Goal: Check status

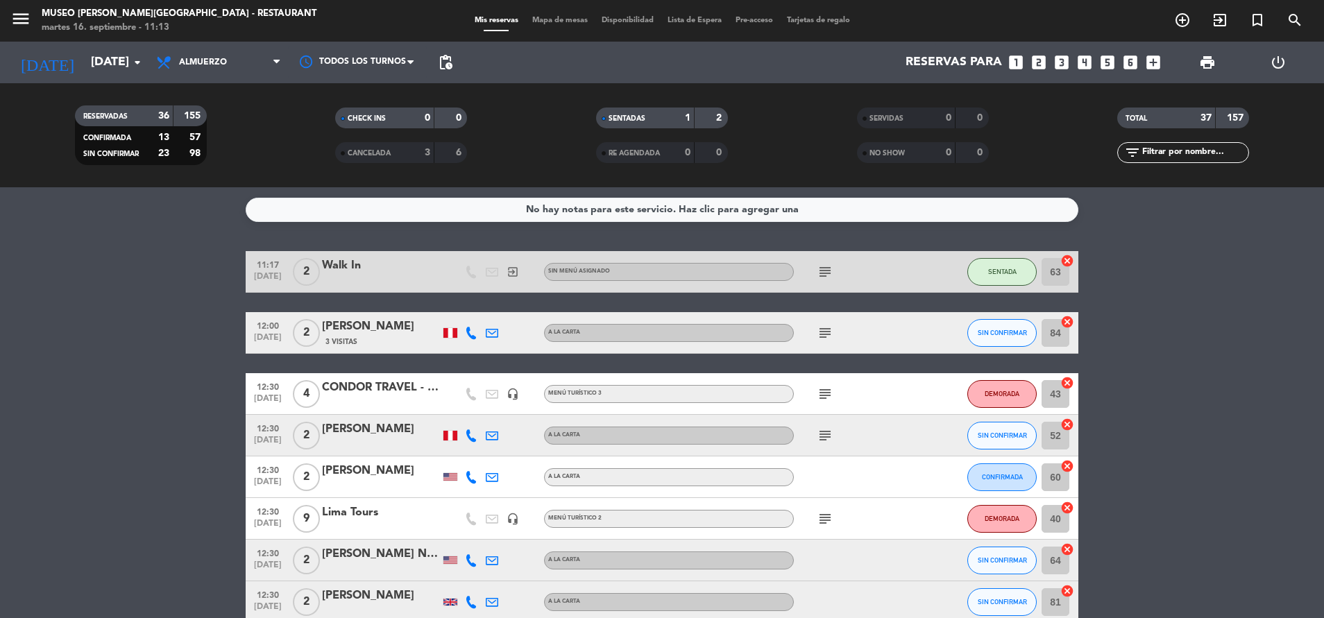
click at [821, 328] on icon "subject" at bounding box center [825, 333] width 17 height 17
click at [830, 394] on icon "subject" at bounding box center [825, 394] width 17 height 17
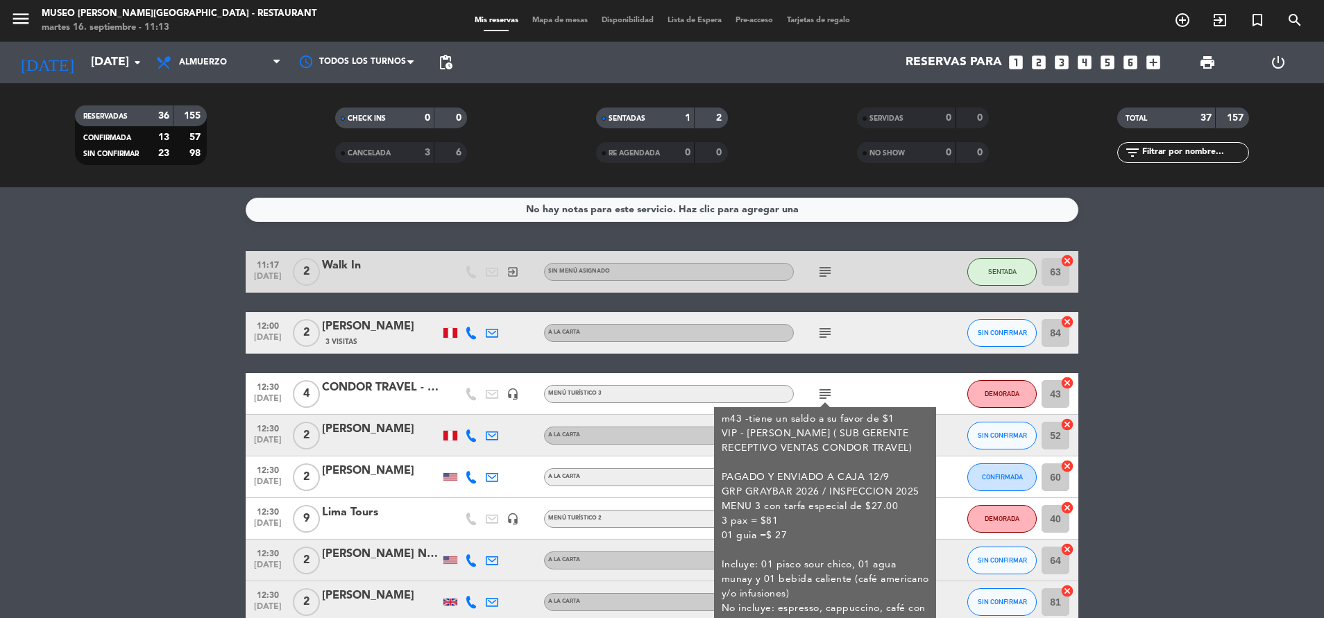
click at [897, 418] on div "m43 -tiene un saldo a su favor de $1 VIP - Francesa De Luchi ( SUB GERENTE RECE…" at bounding box center [826, 521] width 208 height 219
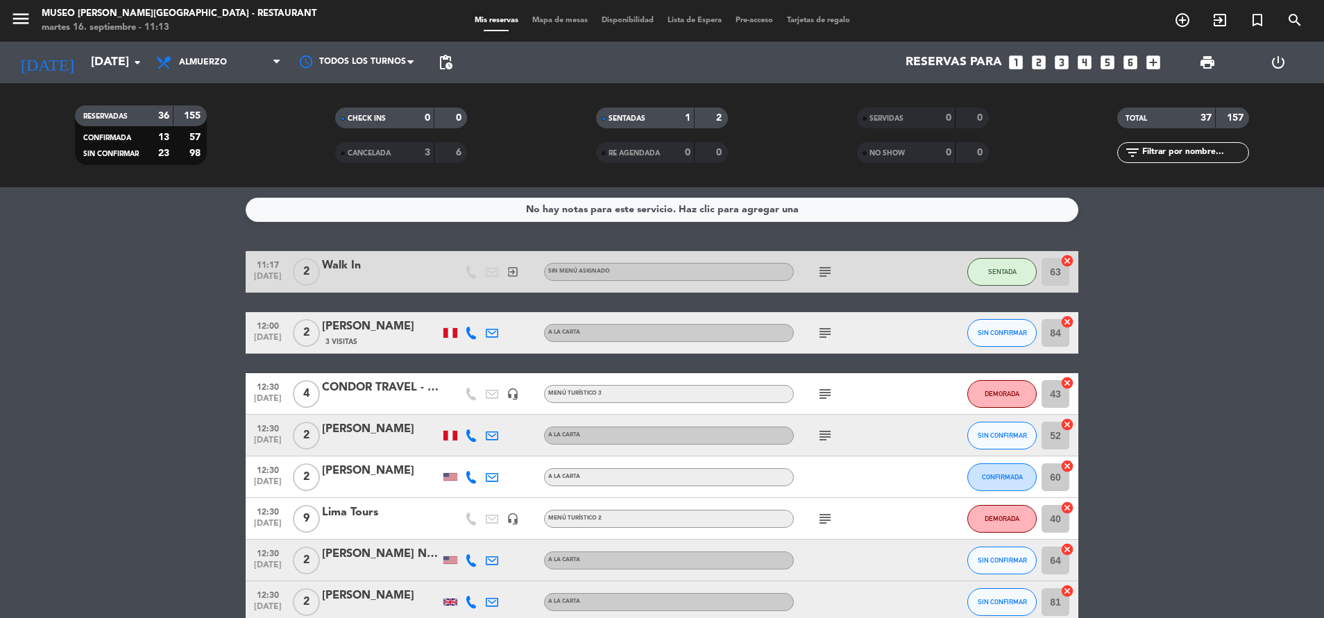
click at [820, 435] on icon "subject" at bounding box center [825, 436] width 17 height 17
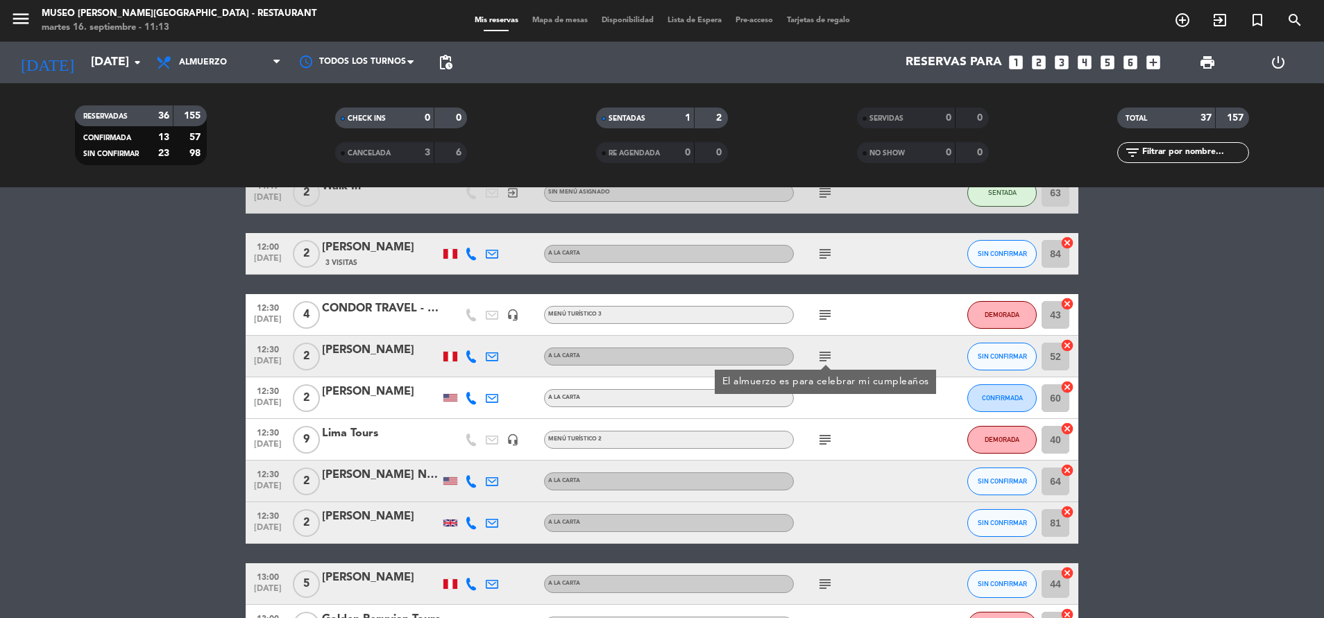
click at [820, 435] on icon "subject" at bounding box center [825, 440] width 17 height 17
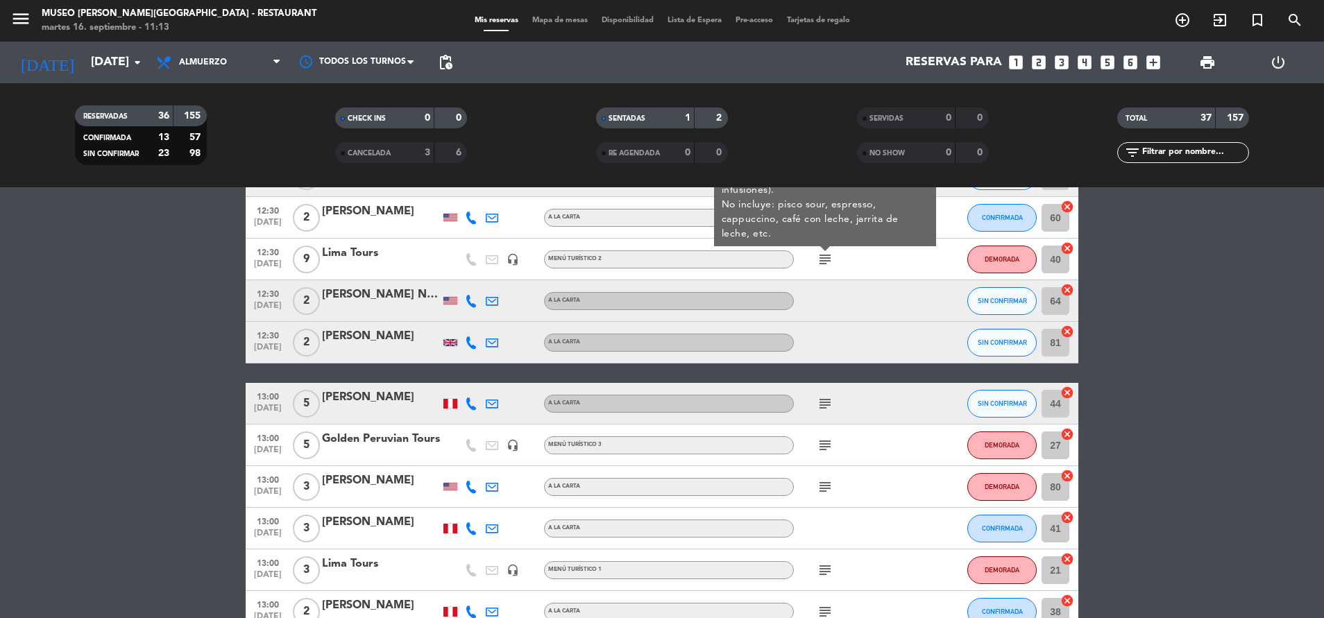
scroll to position [279, 0]
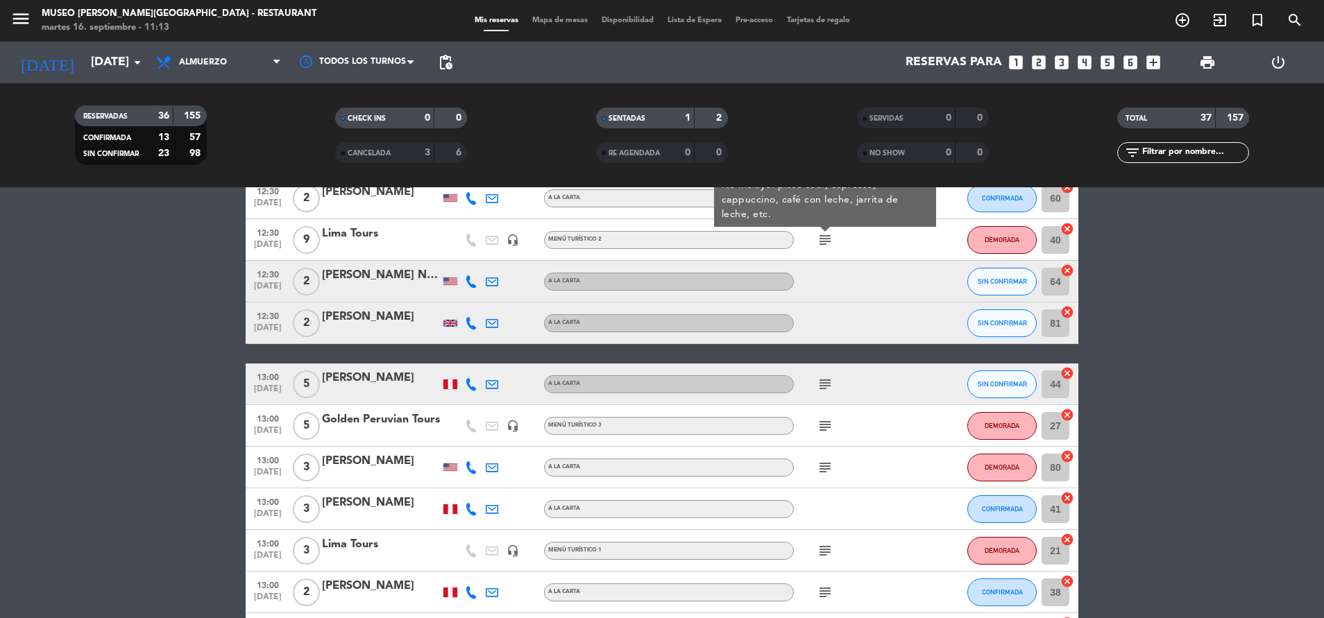
click at [822, 387] on icon "subject" at bounding box center [825, 384] width 17 height 17
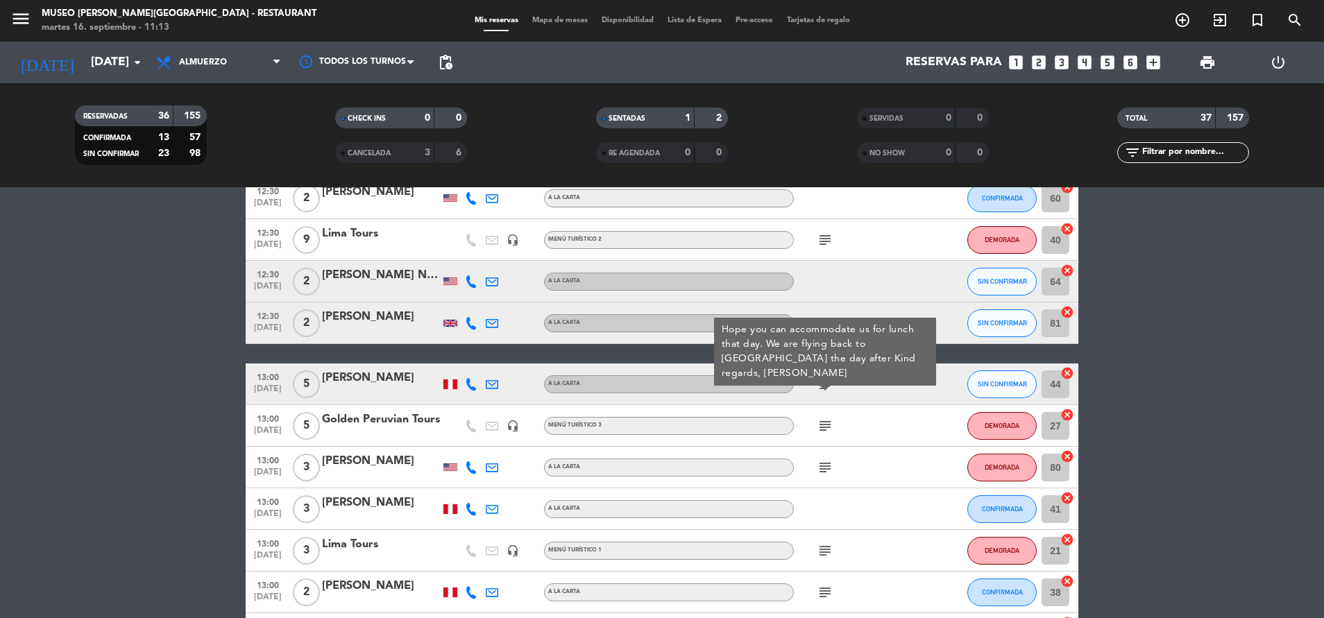
click at [825, 440] on div "subject" at bounding box center [856, 425] width 125 height 41
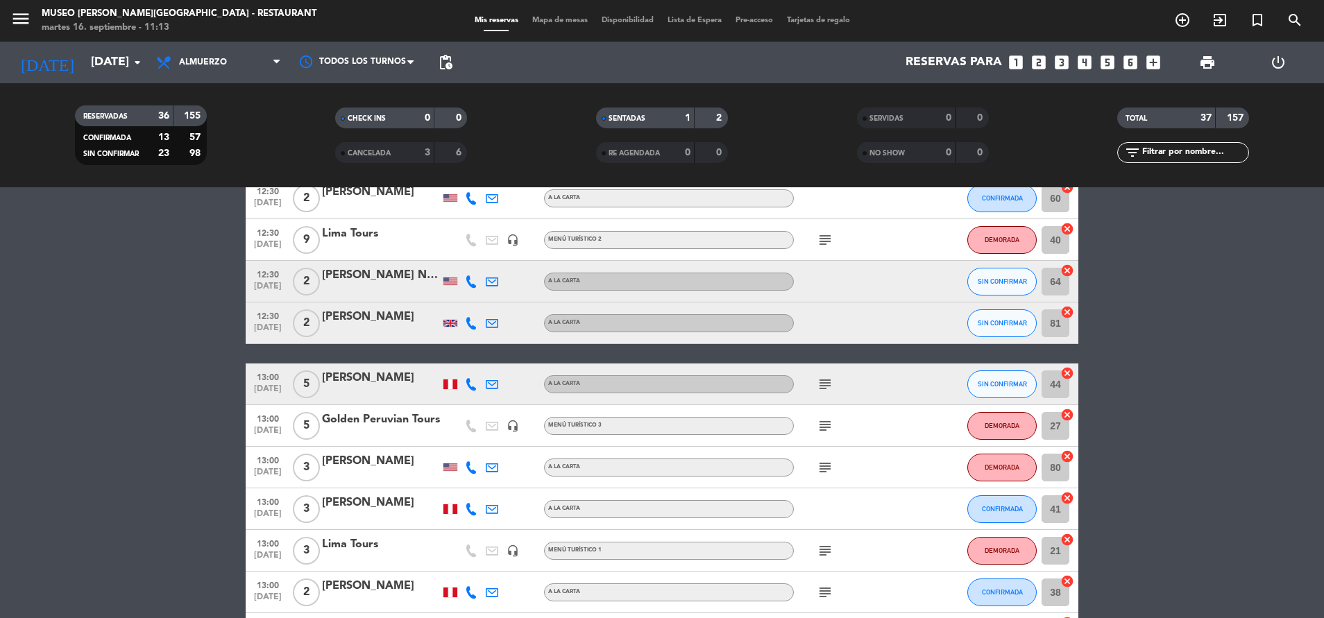
click at [825, 440] on div "subject" at bounding box center [856, 425] width 125 height 41
drag, startPoint x: 825, startPoint y: 440, endPoint x: 823, endPoint y: 430, distance: 10.8
click at [823, 430] on icon "subject" at bounding box center [825, 426] width 17 height 17
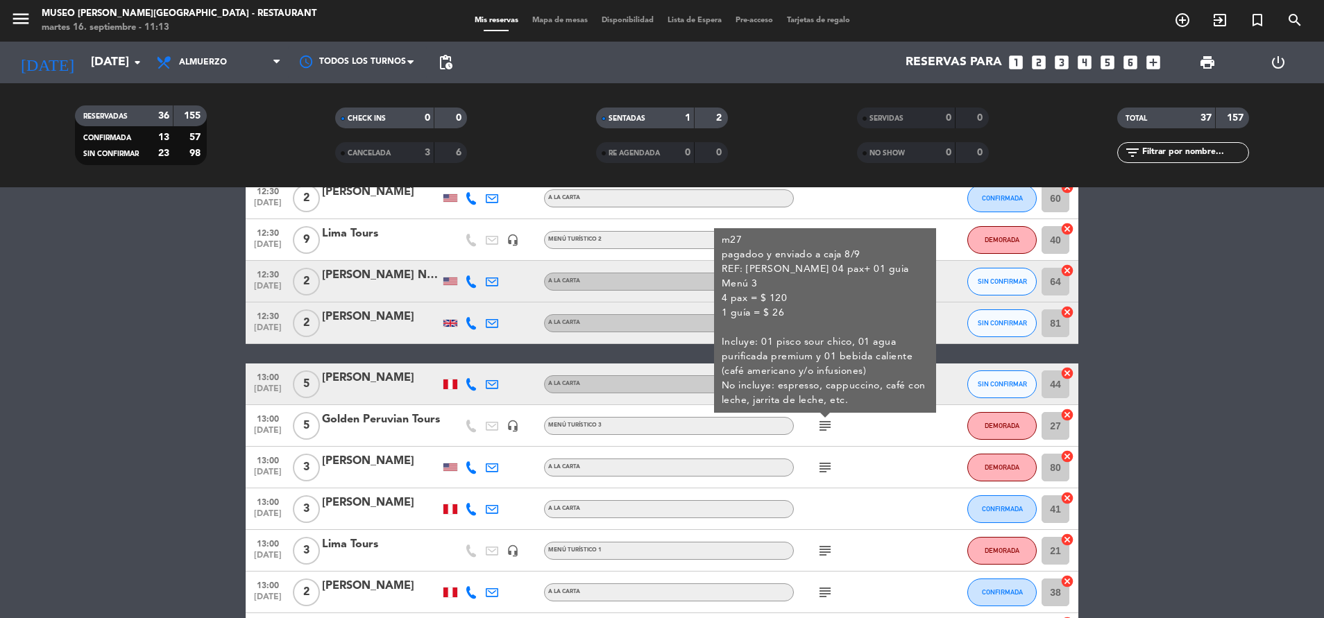
click at [825, 481] on div "subject" at bounding box center [856, 467] width 125 height 41
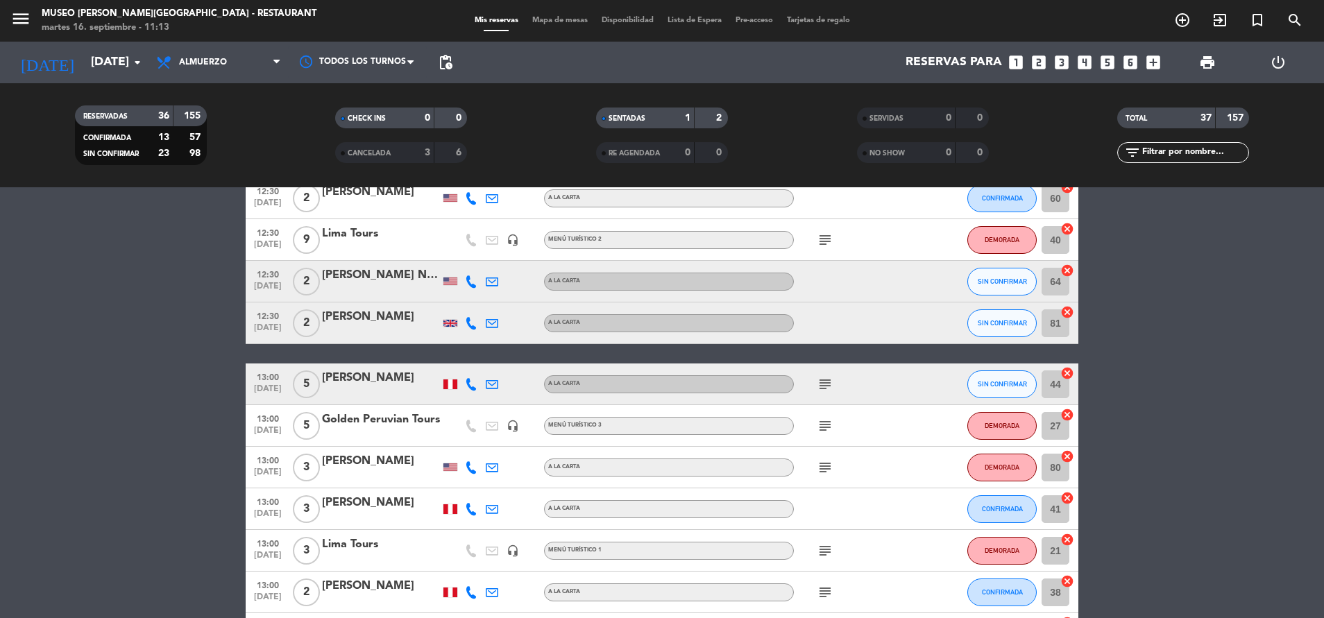
click at [825, 478] on div "subject" at bounding box center [856, 467] width 125 height 41
click at [825, 467] on icon "subject" at bounding box center [825, 468] width 17 height 17
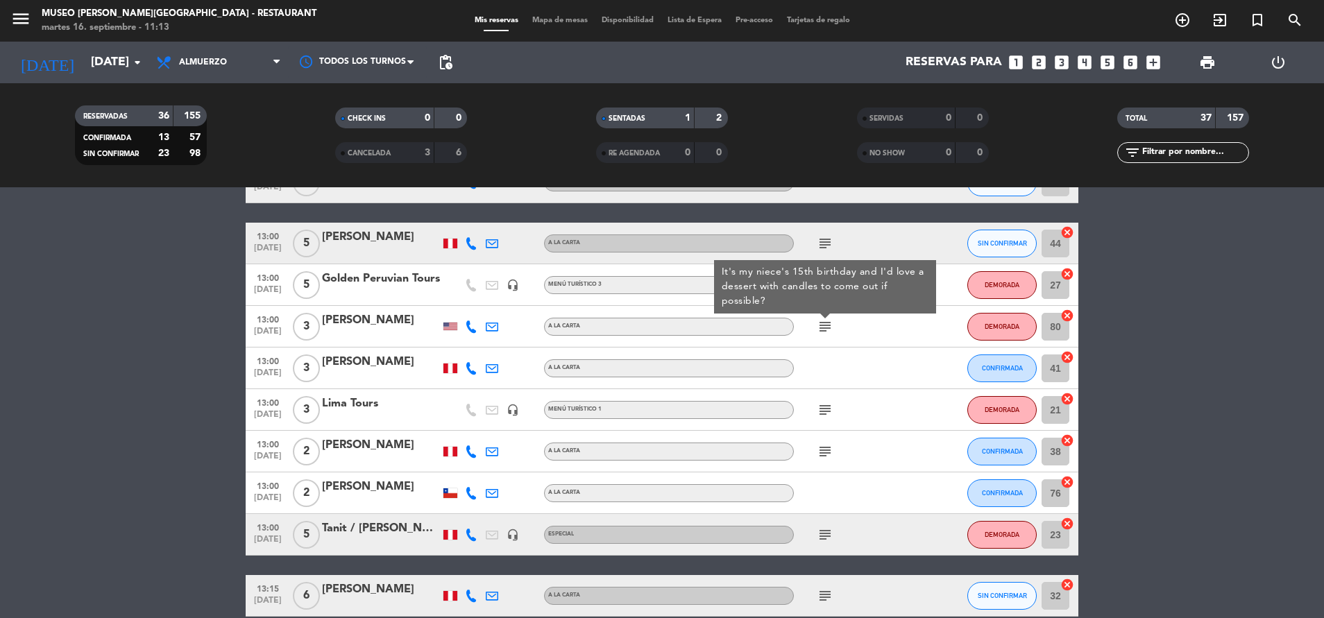
scroll to position [421, 0]
click at [824, 449] on icon "subject" at bounding box center [825, 451] width 17 height 17
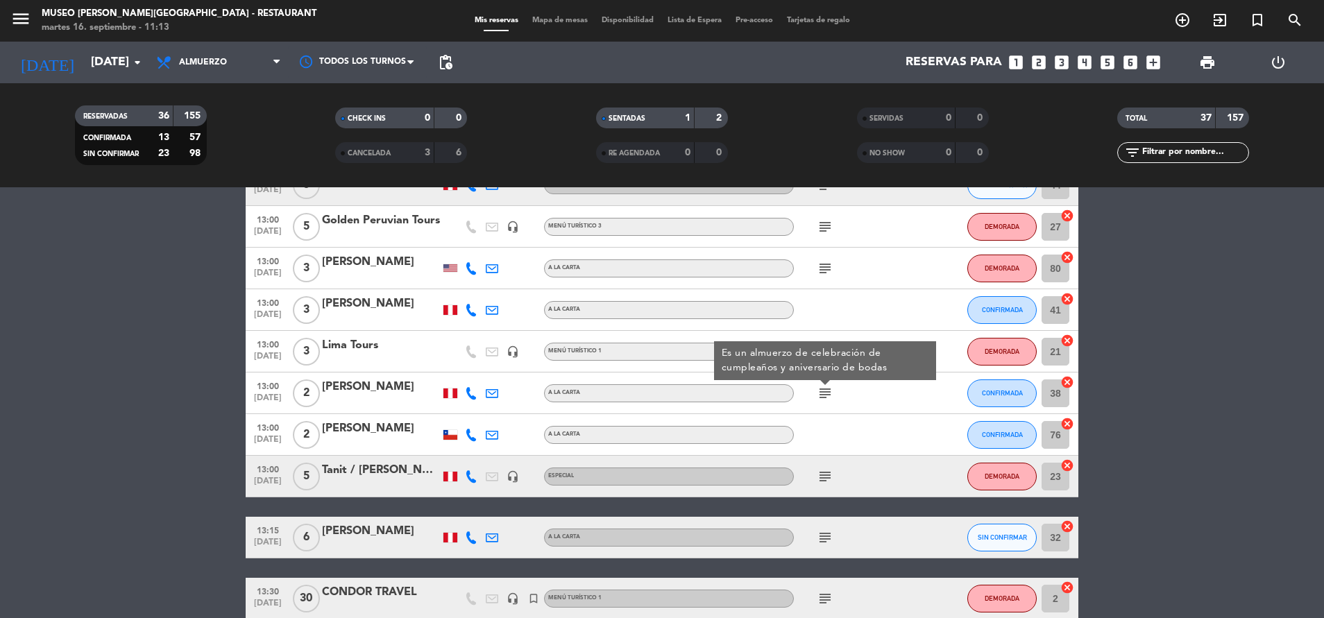
scroll to position [479, 0]
click at [825, 479] on icon "subject" at bounding box center [825, 476] width 17 height 17
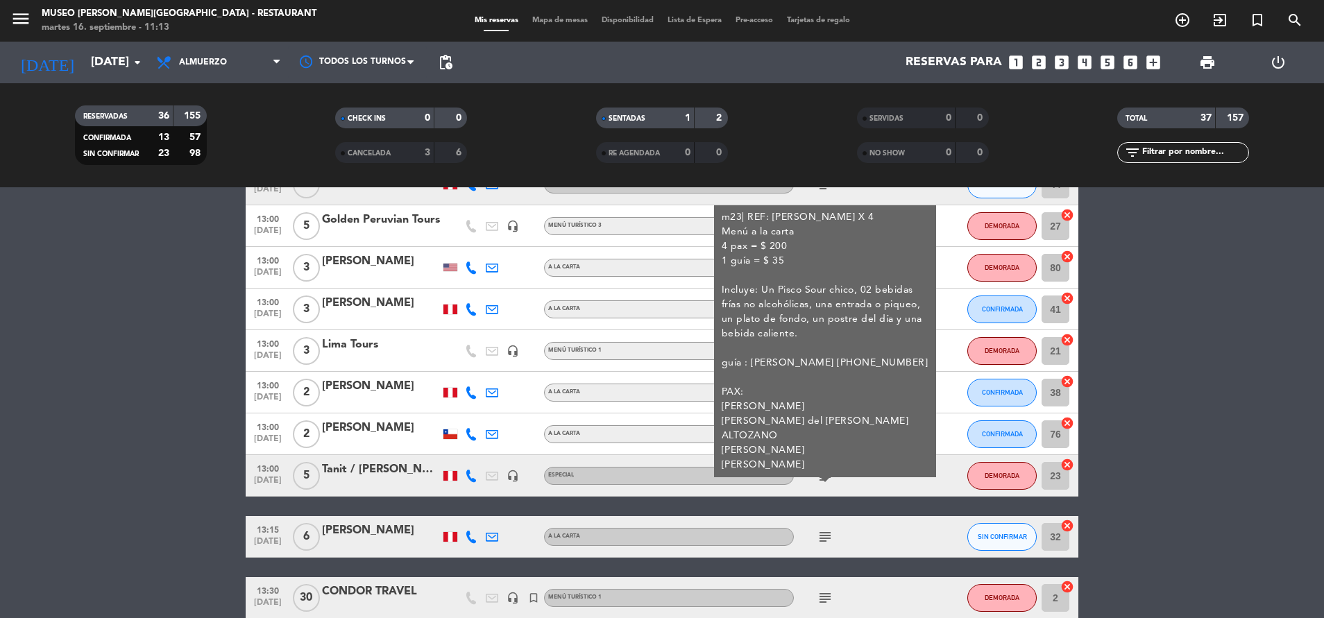
scroll to position [519, 0]
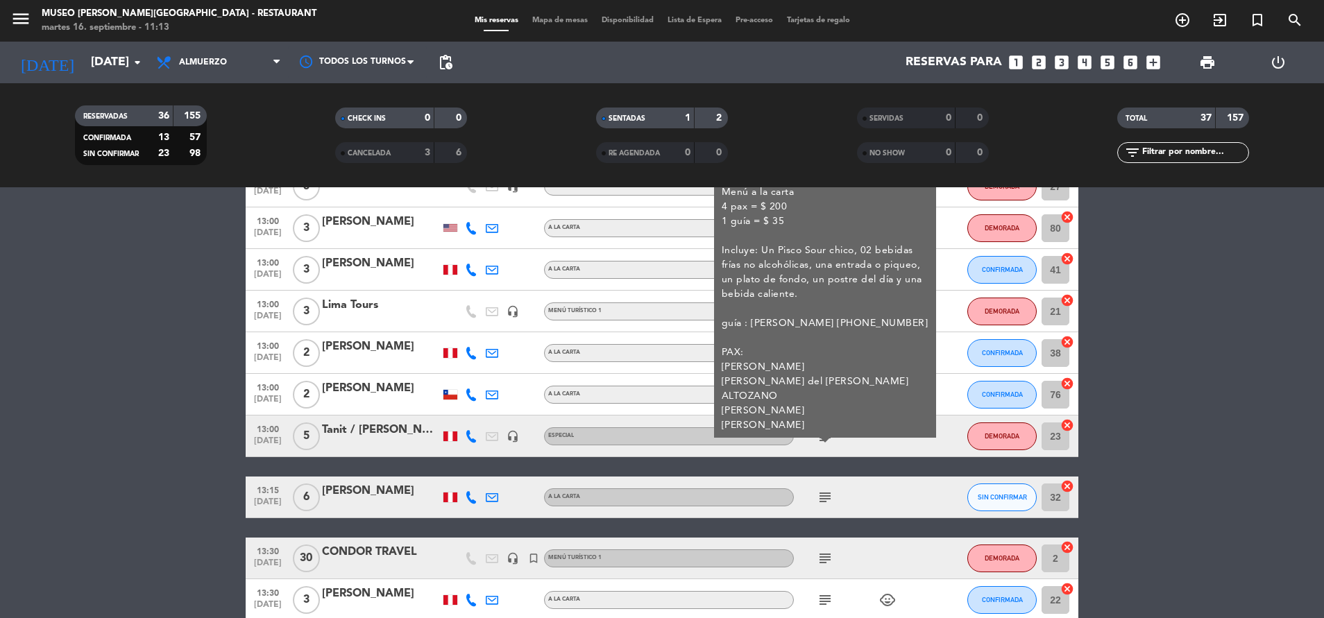
click at [825, 492] on icon "subject" at bounding box center [825, 497] width 17 height 17
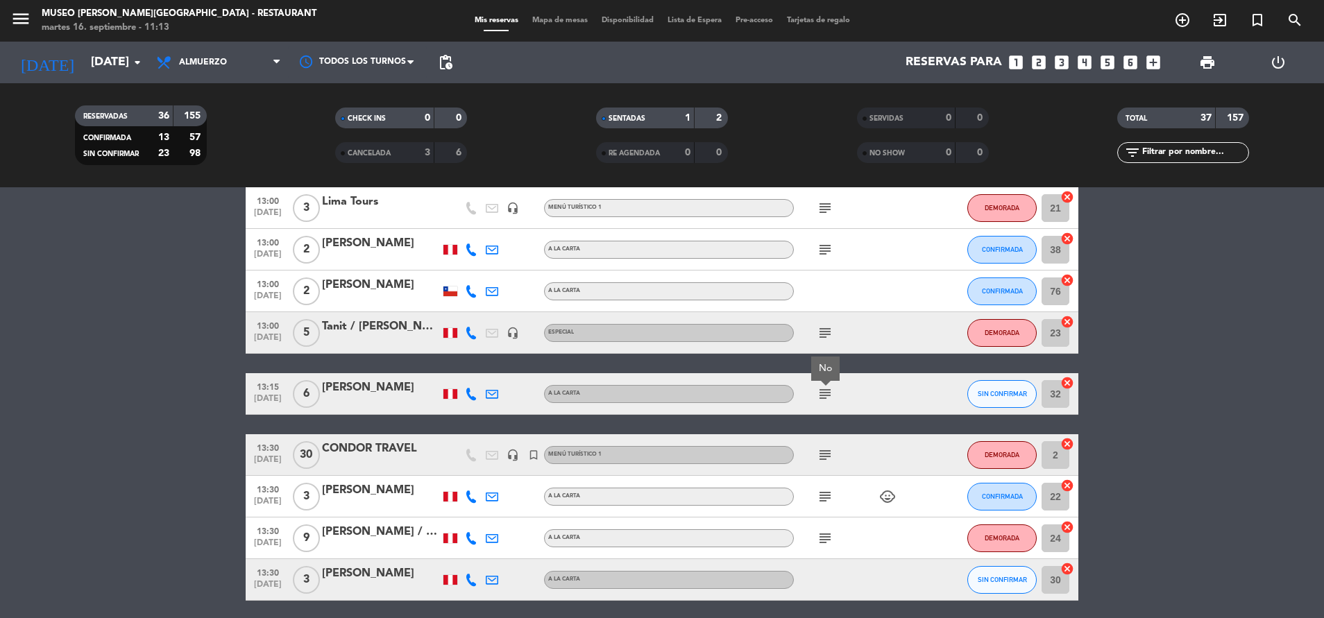
scroll to position [623, 0]
click at [829, 434] on div "subject" at bounding box center [856, 454] width 125 height 41
click at [820, 494] on icon "subject" at bounding box center [825, 496] width 17 height 17
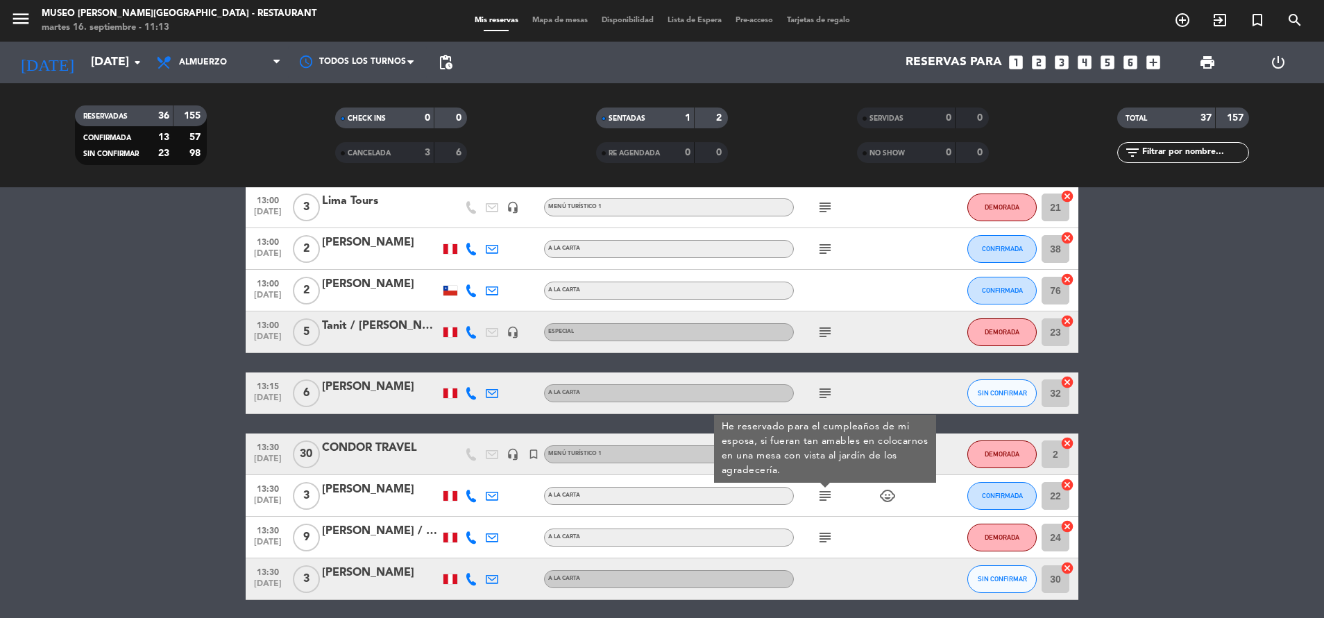
click at [811, 547] on div "subject" at bounding box center [856, 537] width 125 height 41
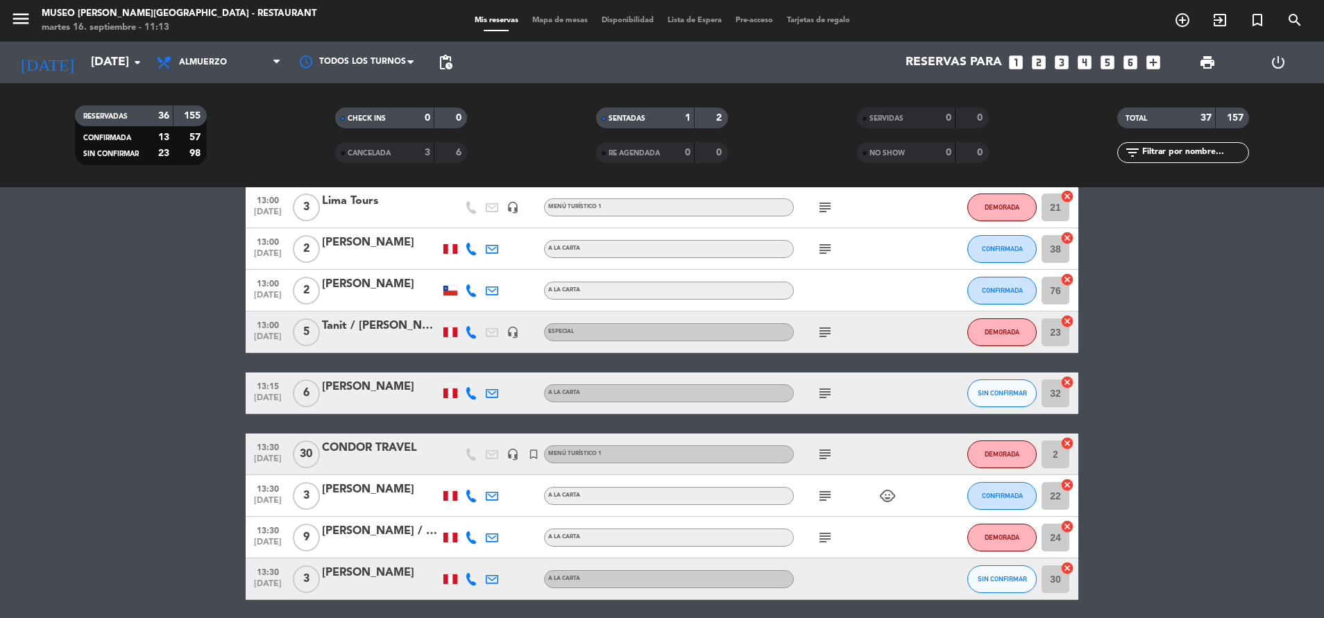
click at [823, 537] on icon "subject" at bounding box center [825, 538] width 17 height 17
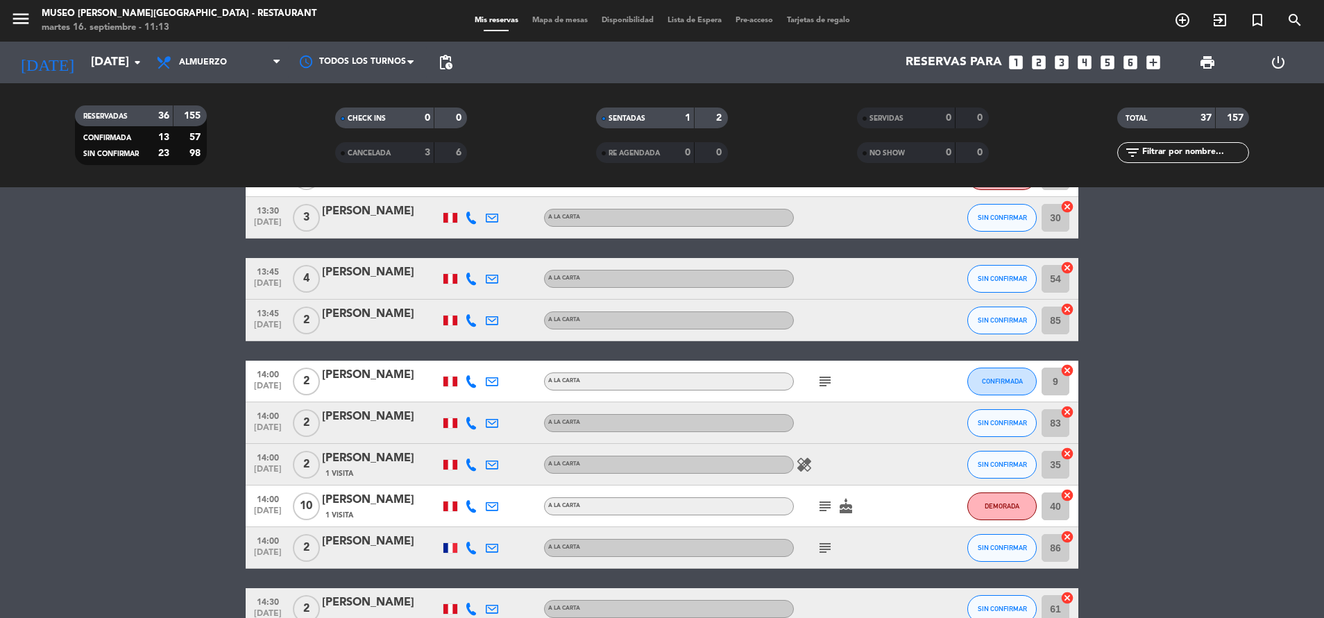
scroll to position [987, 0]
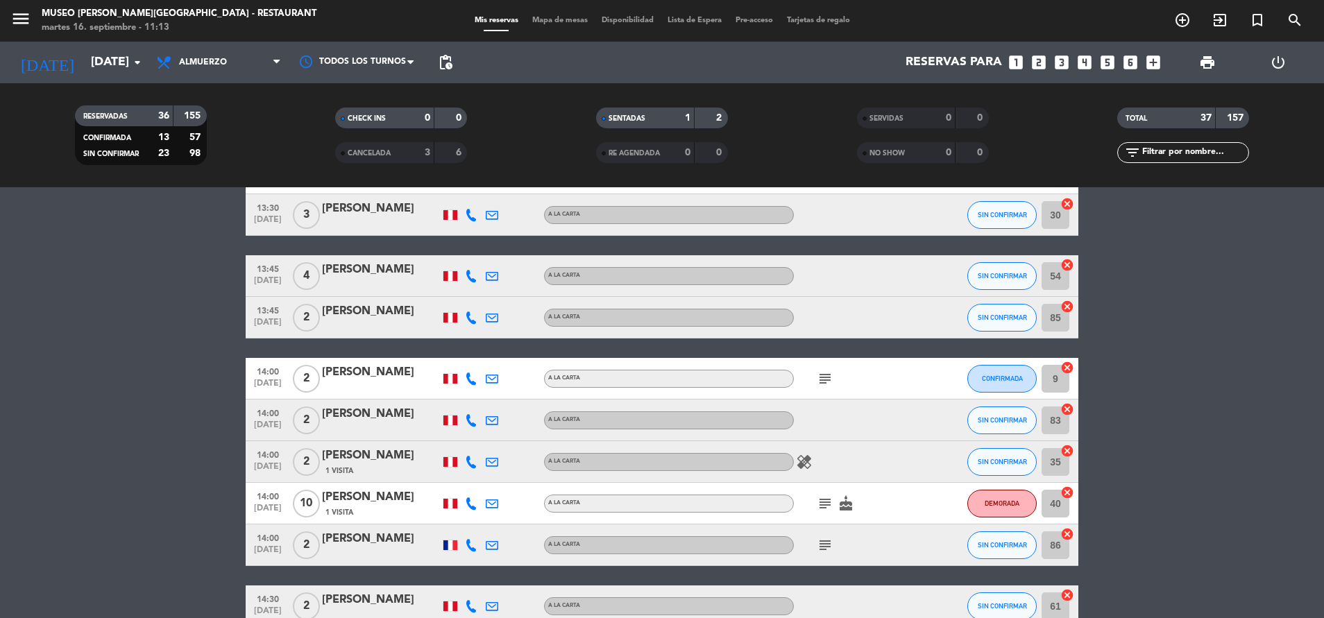
click at [832, 369] on div "subject" at bounding box center [856, 378] width 125 height 41
click at [825, 381] on icon "subject" at bounding box center [825, 379] width 17 height 17
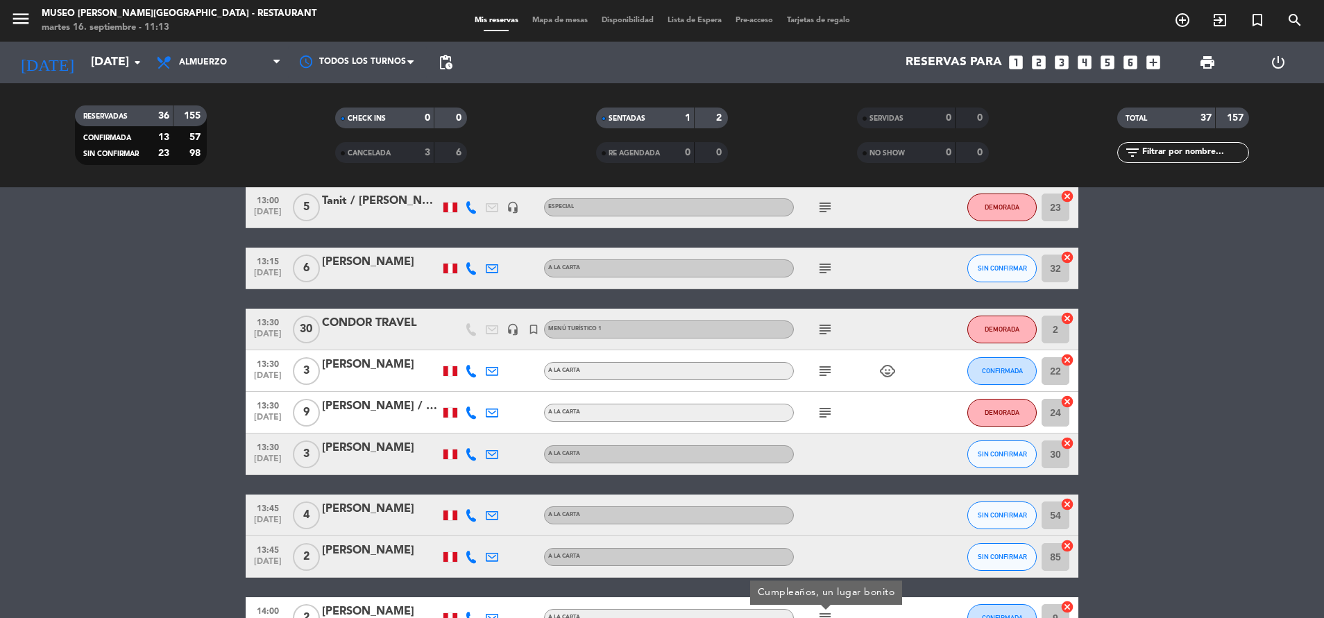
click at [826, 421] on div "subject" at bounding box center [856, 412] width 125 height 41
click at [827, 412] on icon "subject" at bounding box center [825, 413] width 17 height 17
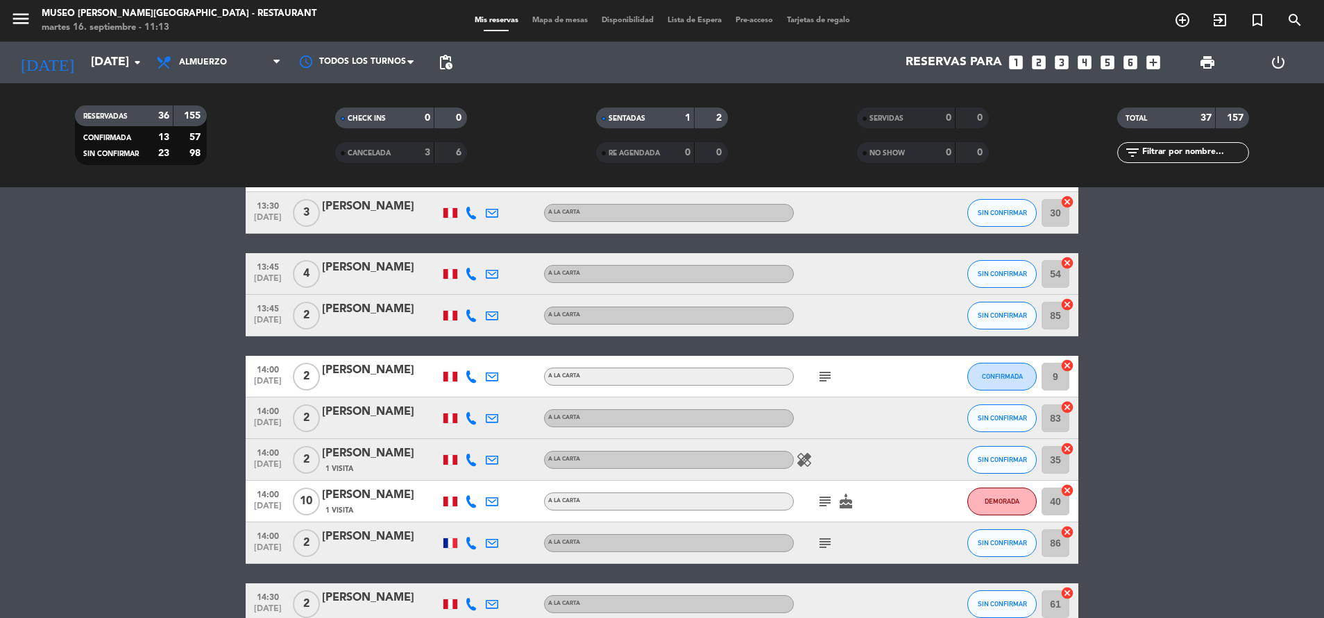
scroll to position [991, 0]
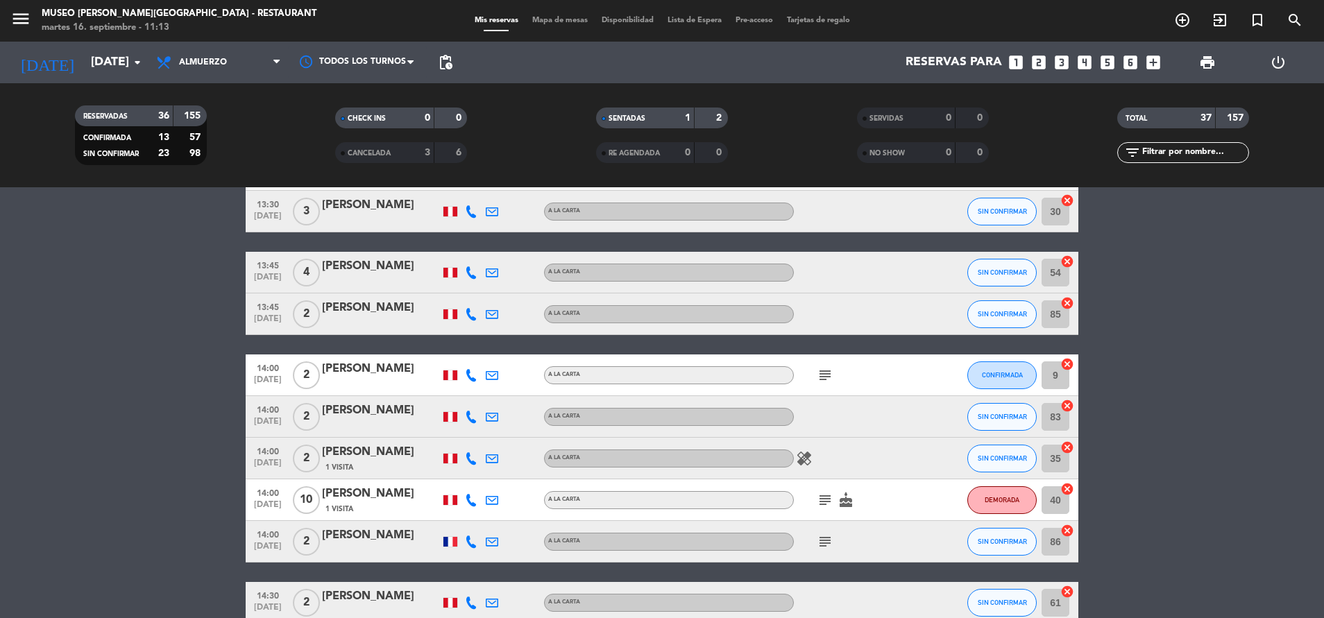
click at [823, 371] on icon "subject" at bounding box center [825, 375] width 17 height 17
click at [826, 496] on icon "subject" at bounding box center [825, 500] width 17 height 17
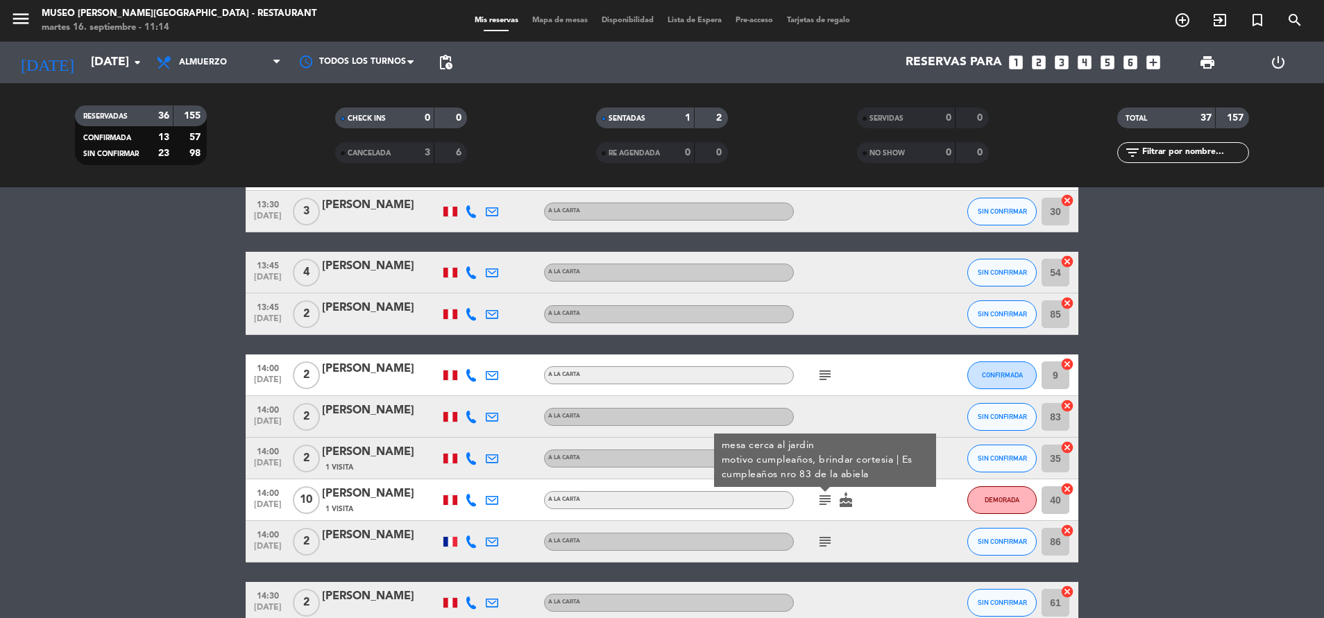
click at [824, 550] on icon "subject" at bounding box center [825, 542] width 17 height 17
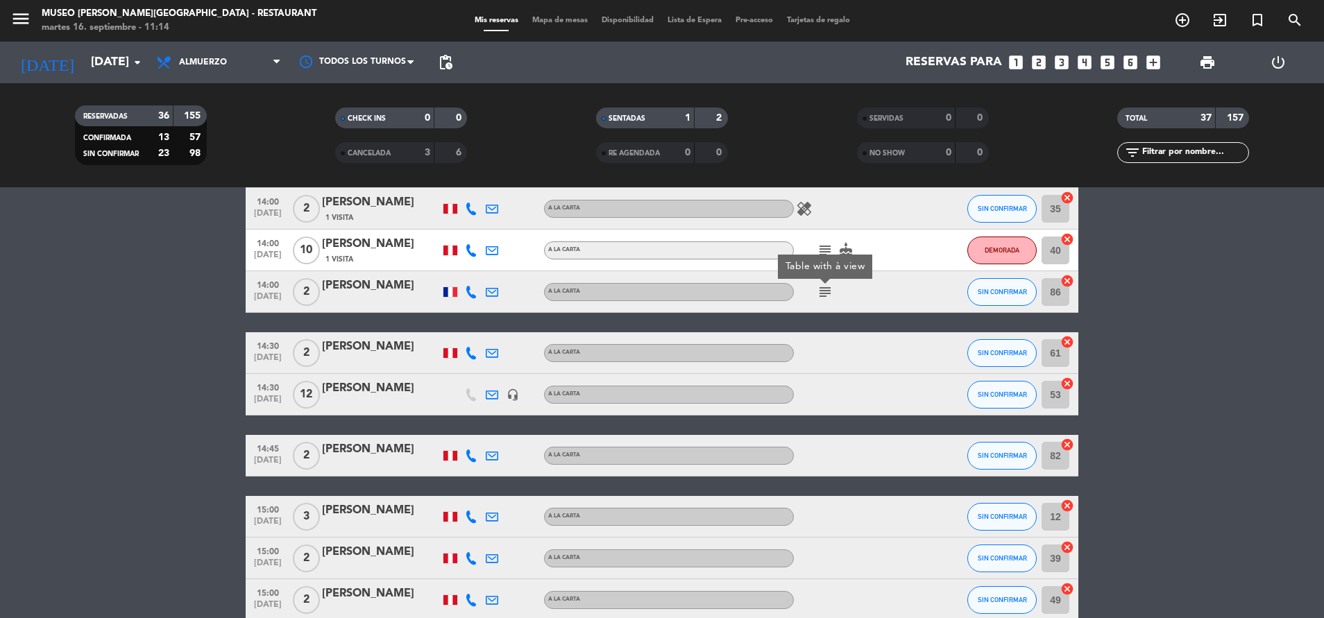
scroll to position [1496, 0]
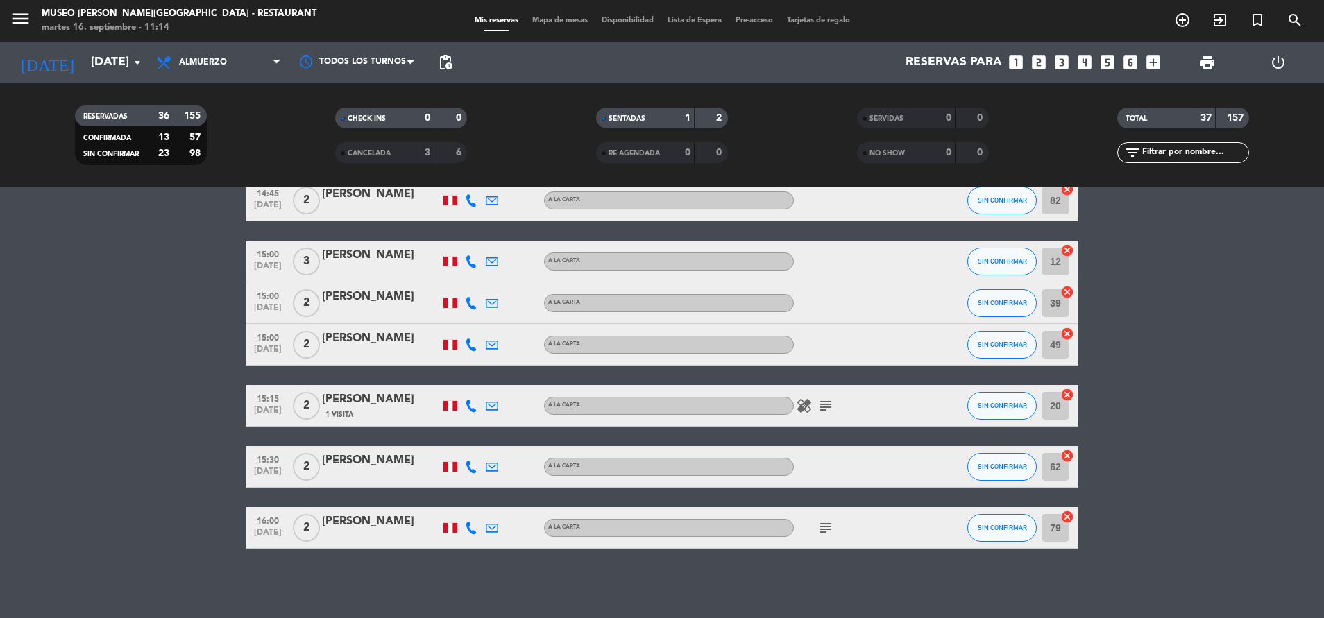
click at [826, 409] on icon "subject" at bounding box center [825, 406] width 17 height 17
click at [832, 523] on icon "subject" at bounding box center [825, 528] width 17 height 17
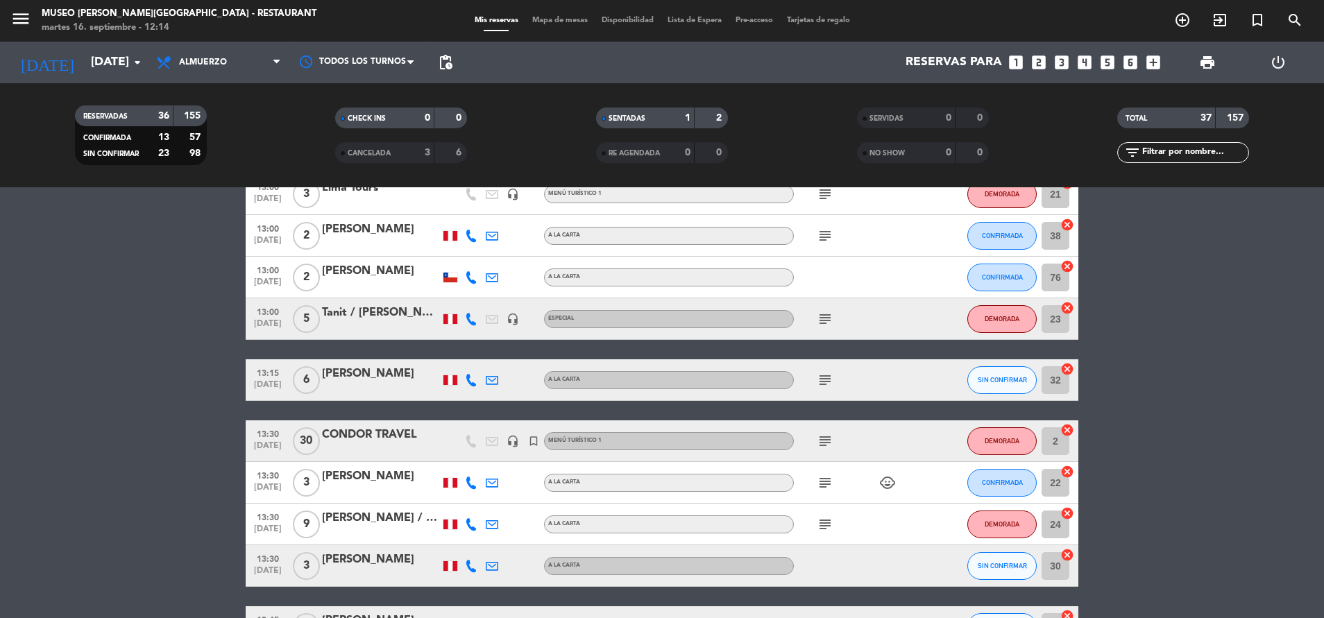
scroll to position [0, 0]
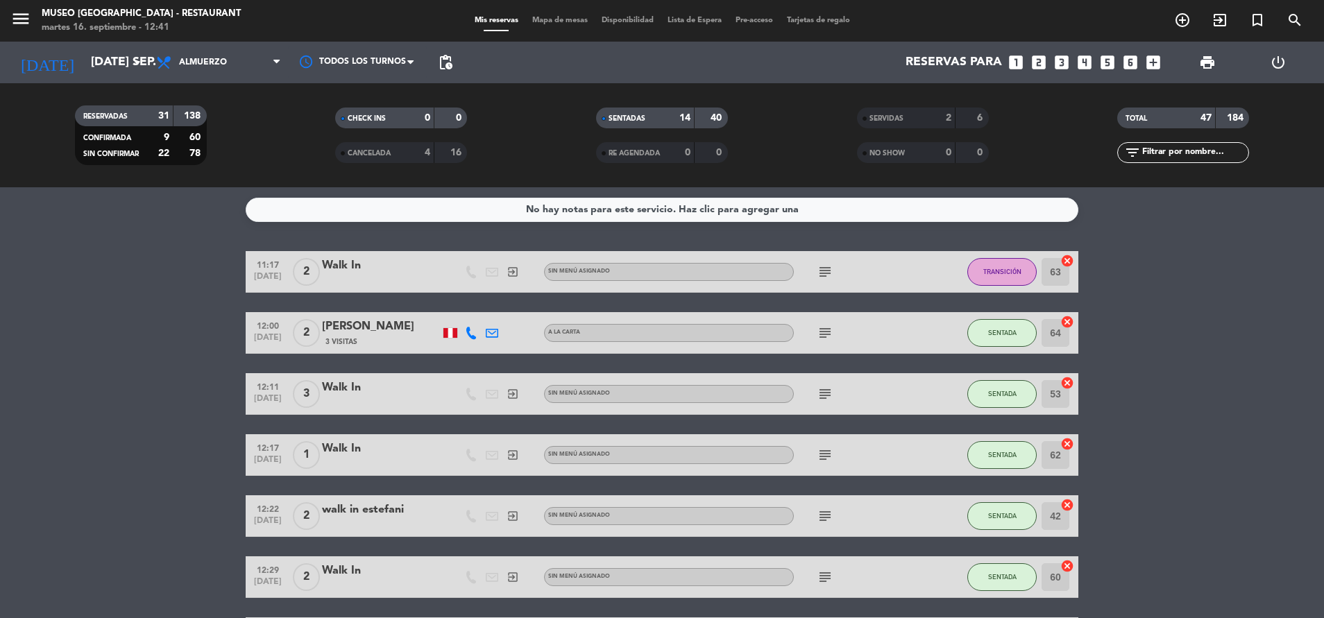
click at [385, 137] on div "CHECK INS 0 0" at bounding box center [401, 125] width 261 height 35
click at [385, 153] on span "CANCELADA" at bounding box center [369, 153] width 43 height 7
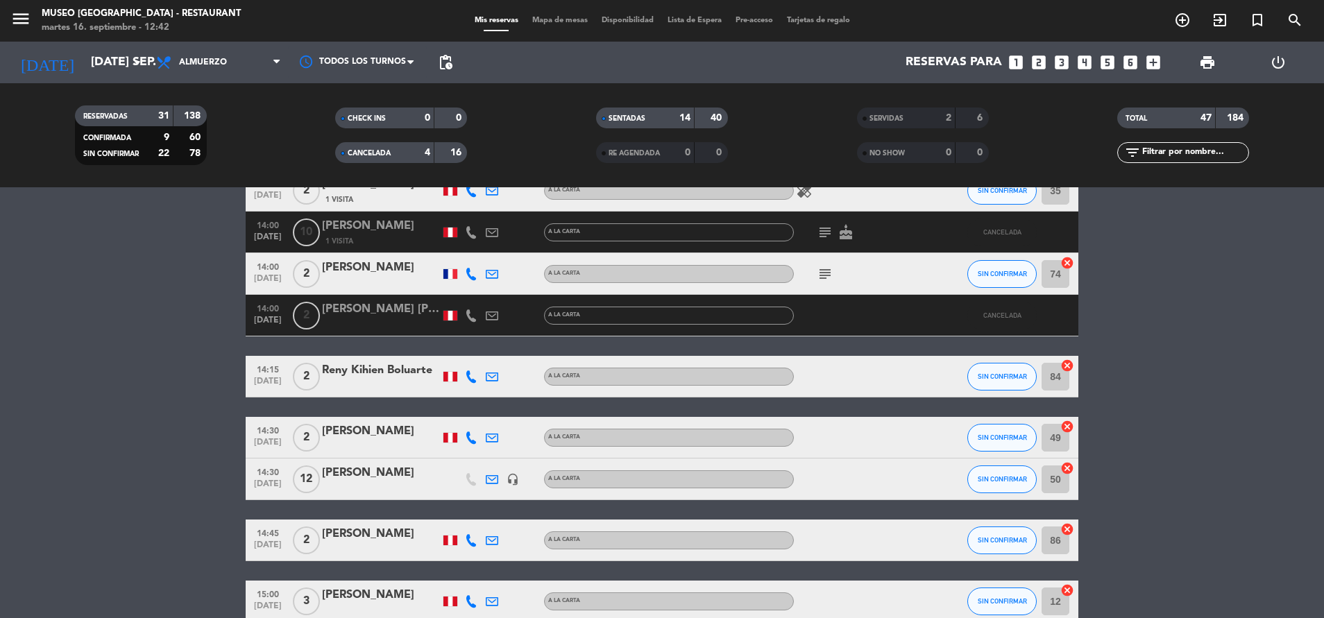
scroll to position [1645, 0]
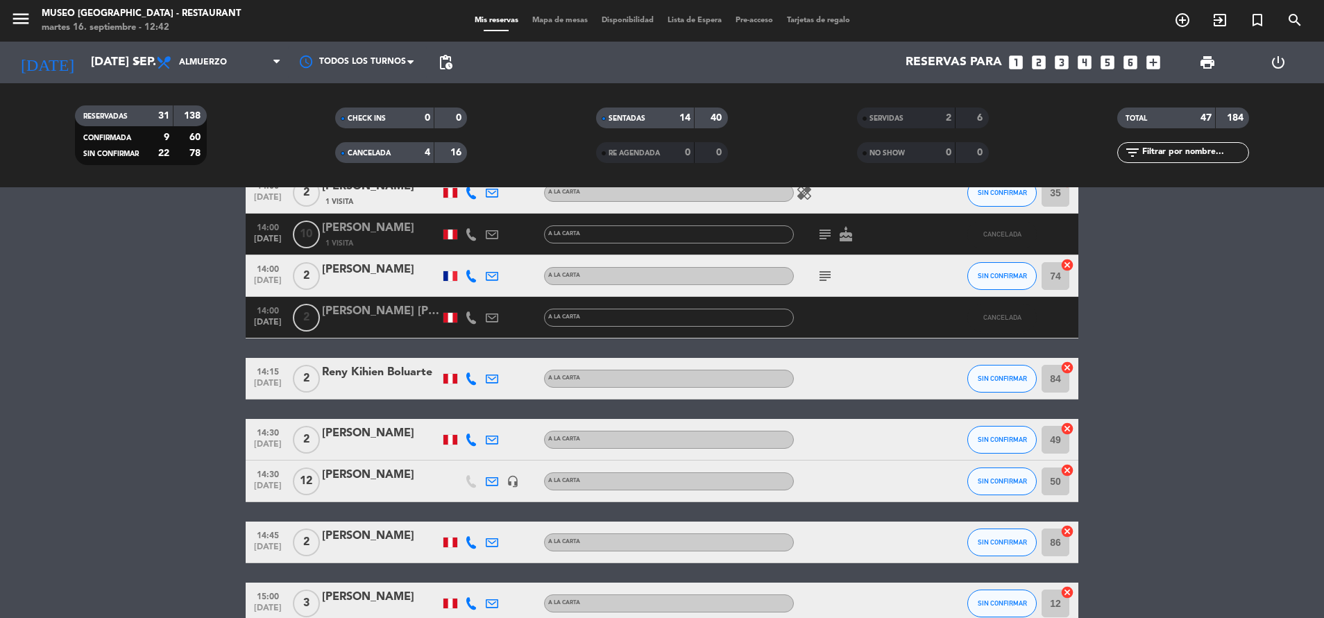
click at [814, 234] on div "subject cake" at bounding box center [856, 234] width 125 height 41
click at [818, 234] on icon "subject" at bounding box center [825, 234] width 17 height 17
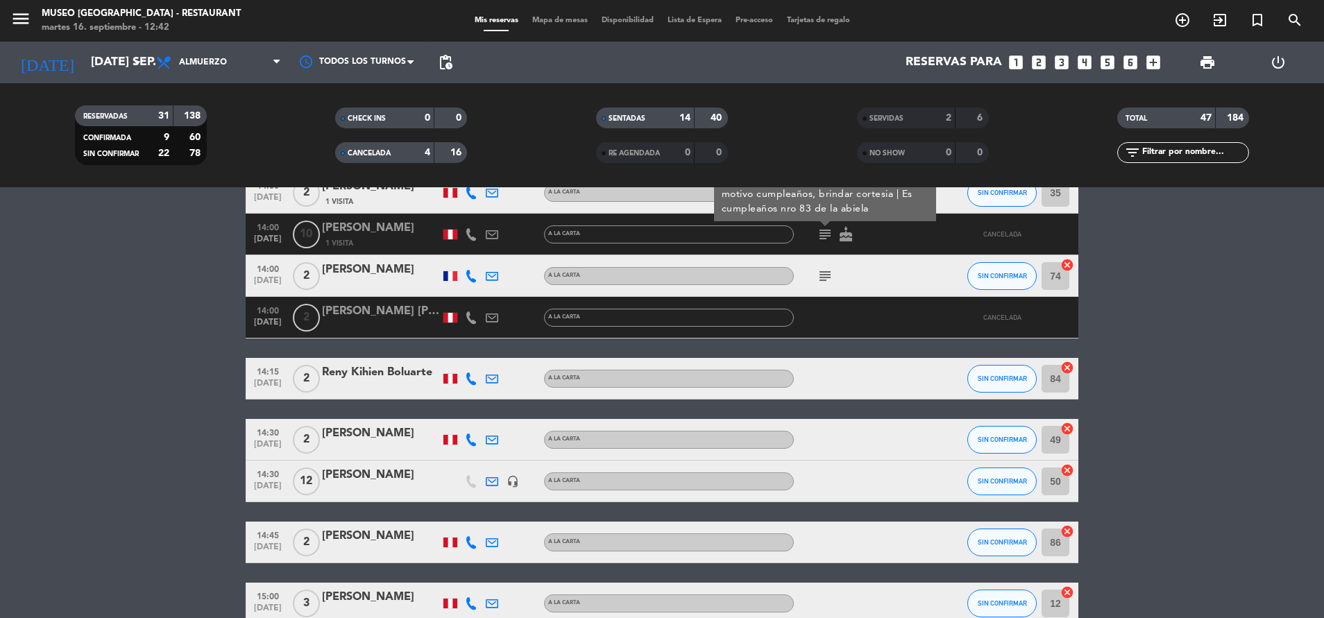
scroll to position [1589, 0]
